Goal: Task Accomplishment & Management: Use online tool/utility

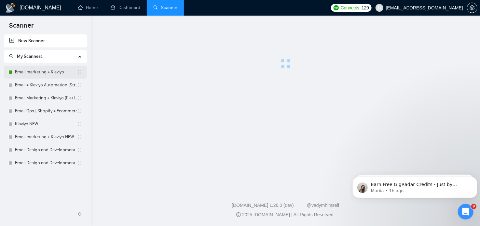
click at [46, 72] on link "Email marketing + Klaviyo" at bounding box center [46, 72] width 62 height 13
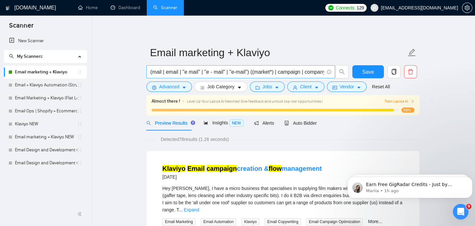
click at [303, 72] on input "(mail | email | "e mail" | "e - mail" | "e-mail") ((market*) | campaign | compa…" at bounding box center [237, 72] width 174 height 8
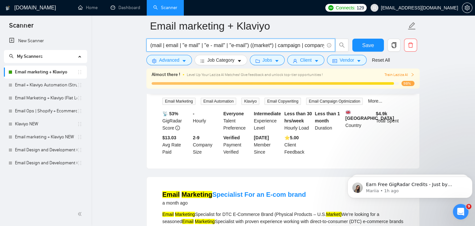
scroll to position [121, 0]
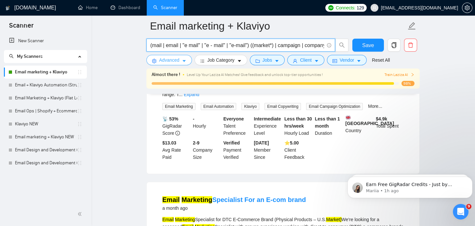
click at [174, 62] on span "Advanced" at bounding box center [169, 60] width 20 height 7
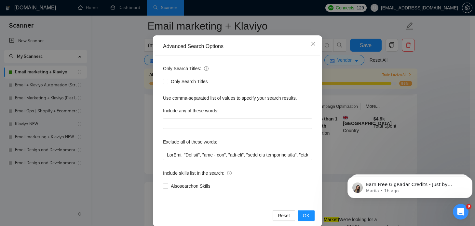
scroll to position [44, 0]
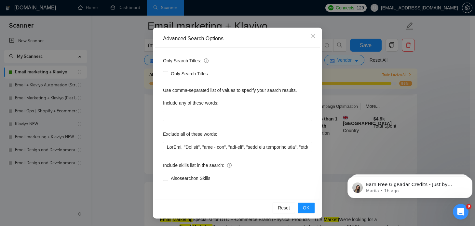
click at [126, 93] on div "Advanced Search Options Only Search Titles: Only Search Titles Use comma-separa…" at bounding box center [237, 113] width 475 height 226
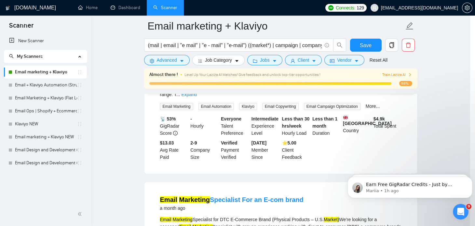
scroll to position [11, 0]
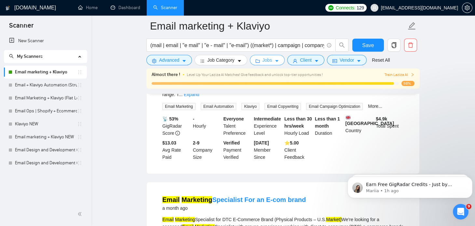
click at [267, 58] on span "Jobs" at bounding box center [268, 60] width 10 height 7
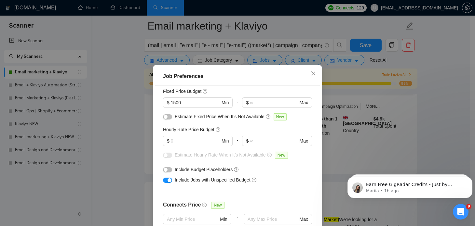
scroll to position [44, 0]
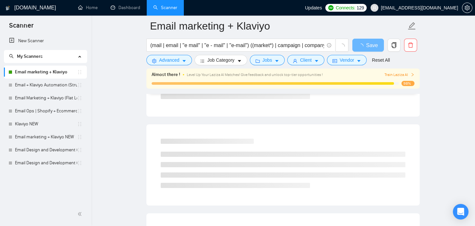
scroll to position [121, 0]
click at [183, 61] on icon "caret-down" at bounding box center [184, 61] width 5 height 5
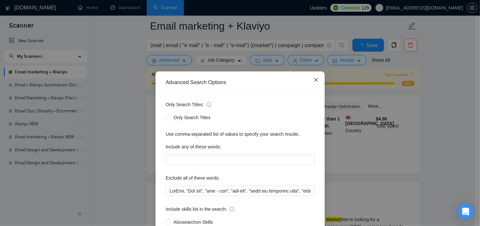
click at [313, 79] on icon "close" at bounding box center [315, 79] width 5 height 5
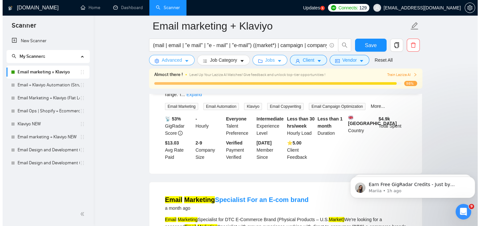
scroll to position [0, 0]
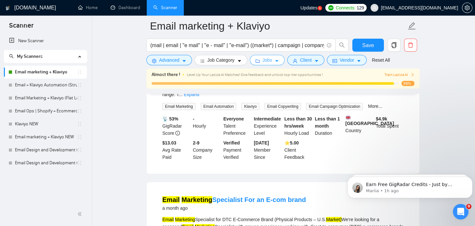
click at [271, 57] on button "Jobs" at bounding box center [267, 60] width 35 height 10
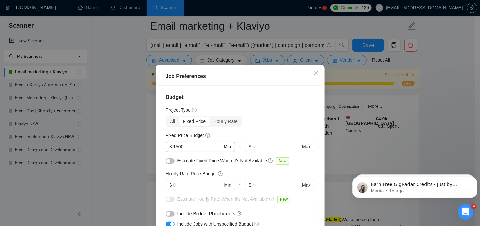
click at [186, 147] on input "1500" at bounding box center [197, 146] width 49 height 7
click at [184, 142] on span "$ 1500 Min" at bounding box center [200, 147] width 69 height 10
click at [169, 161] on button "button" at bounding box center [170, 161] width 9 height 5
click at [344, 143] on div "Job Preferences Budget Project Type All Fixed Price Hourly Rate Fixed Price Bud…" at bounding box center [240, 113] width 480 height 226
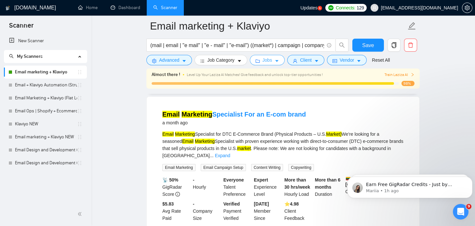
scroll to position [207, 0]
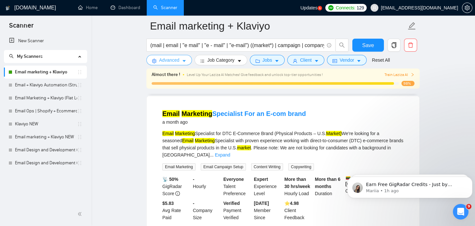
click at [180, 59] on button "Advanced" at bounding box center [169, 60] width 46 height 10
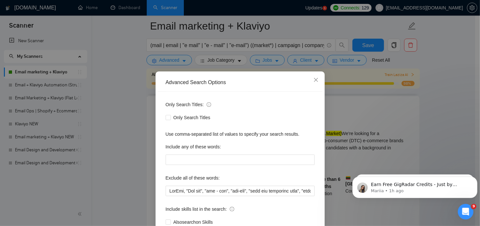
click at [149, 51] on div "Advanced Search Options Only Search Titles: Only Search Titles Use comma-separa…" at bounding box center [240, 113] width 480 height 226
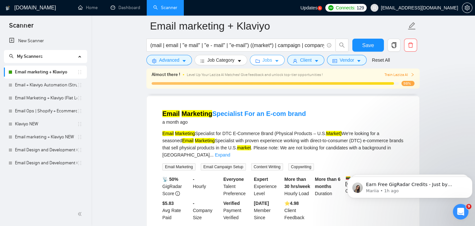
click at [264, 58] on span "Jobs" at bounding box center [268, 60] width 10 height 7
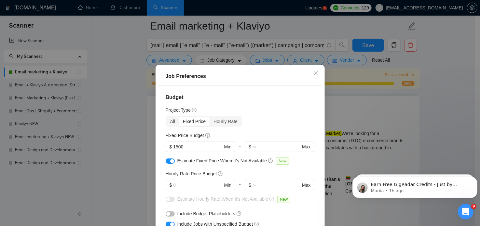
click at [125, 74] on div "Job Preferences Budget Project Type All Fixed Price Hourly Rate Fixed Price Bud…" at bounding box center [240, 113] width 480 height 226
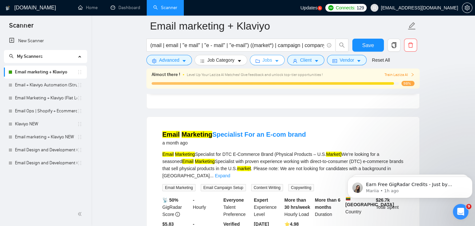
scroll to position [186, 0]
click at [263, 61] on span "Jobs" at bounding box center [268, 60] width 10 height 7
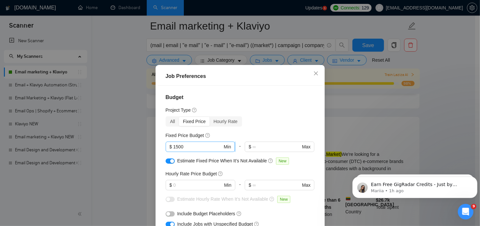
click at [183, 147] on input "1500" at bounding box center [197, 146] width 49 height 7
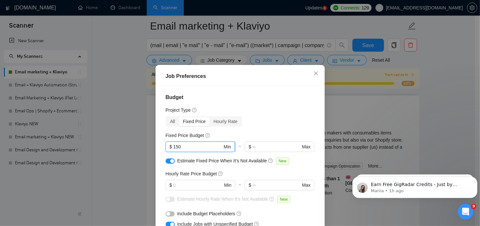
type input "1500"
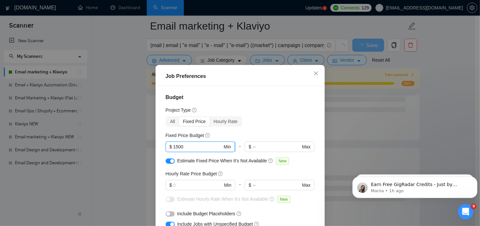
click at [184, 146] on input "1500" at bounding box center [197, 146] width 49 height 7
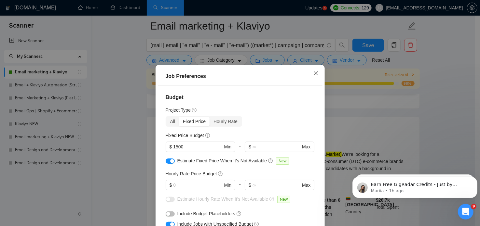
click at [313, 74] on icon "close" at bounding box center [315, 73] width 5 height 5
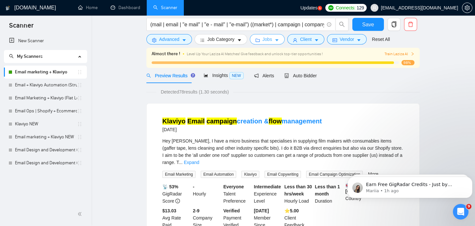
scroll to position [0, 0]
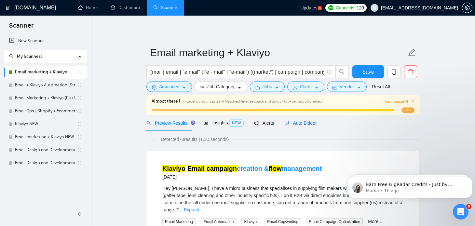
click at [293, 122] on span "Auto Bidder" at bounding box center [300, 123] width 32 height 5
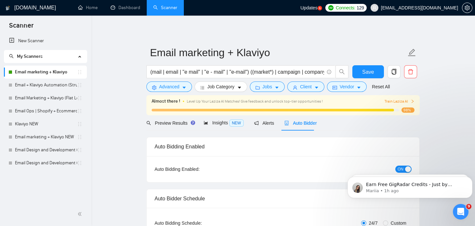
checkbox input "true"
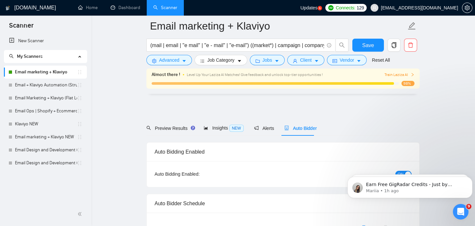
scroll to position [40, 0]
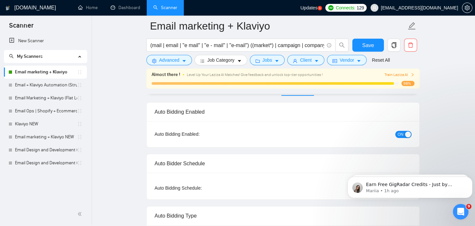
click at [405, 127] on div "Auto Bidding Enabled: ON" at bounding box center [283, 134] width 273 height 26
click at [400, 133] on span "ON" at bounding box center [401, 134] width 6 height 7
